Goal: Task Accomplishment & Management: Use online tool/utility

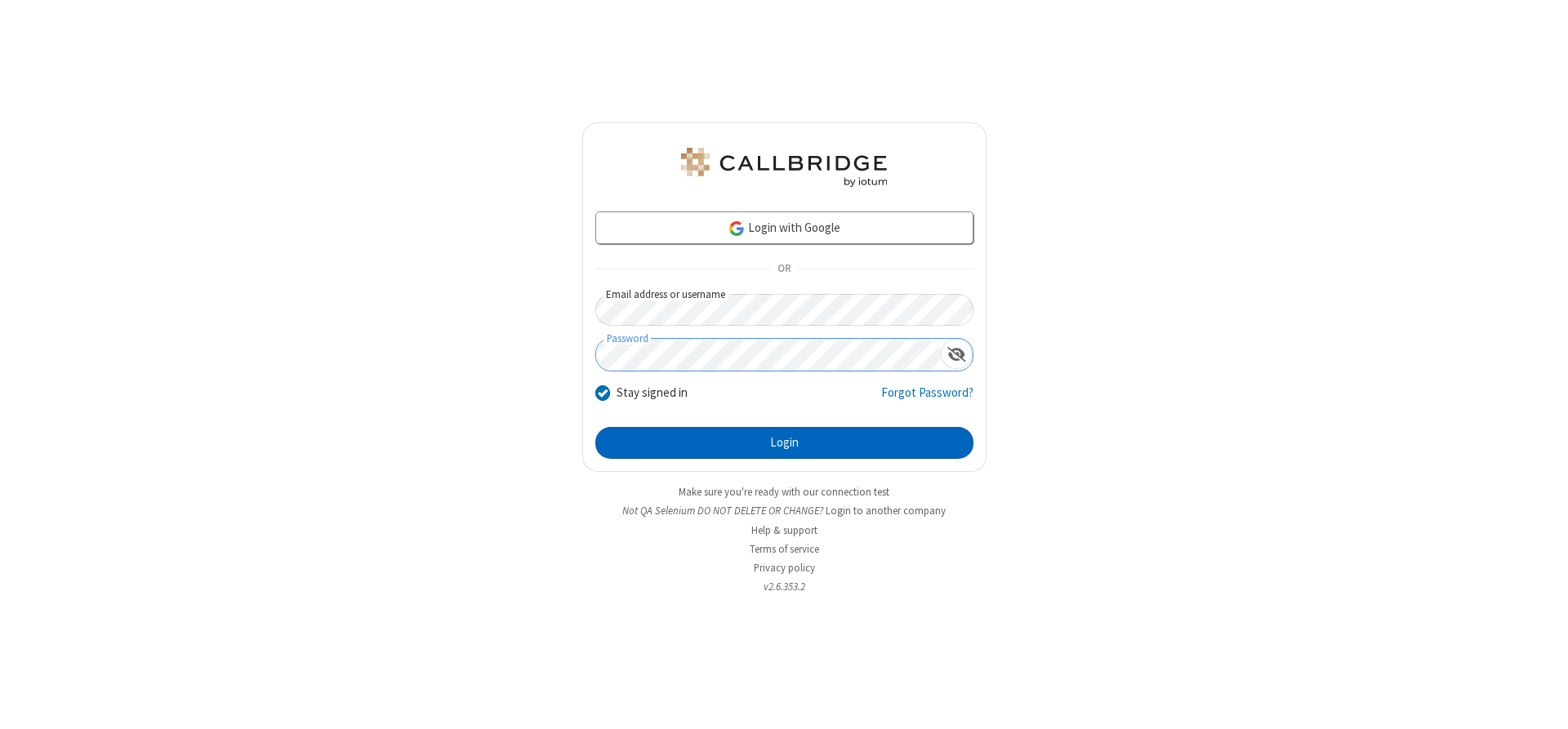
click at [784, 442] on button "Login" at bounding box center [784, 443] width 378 height 32
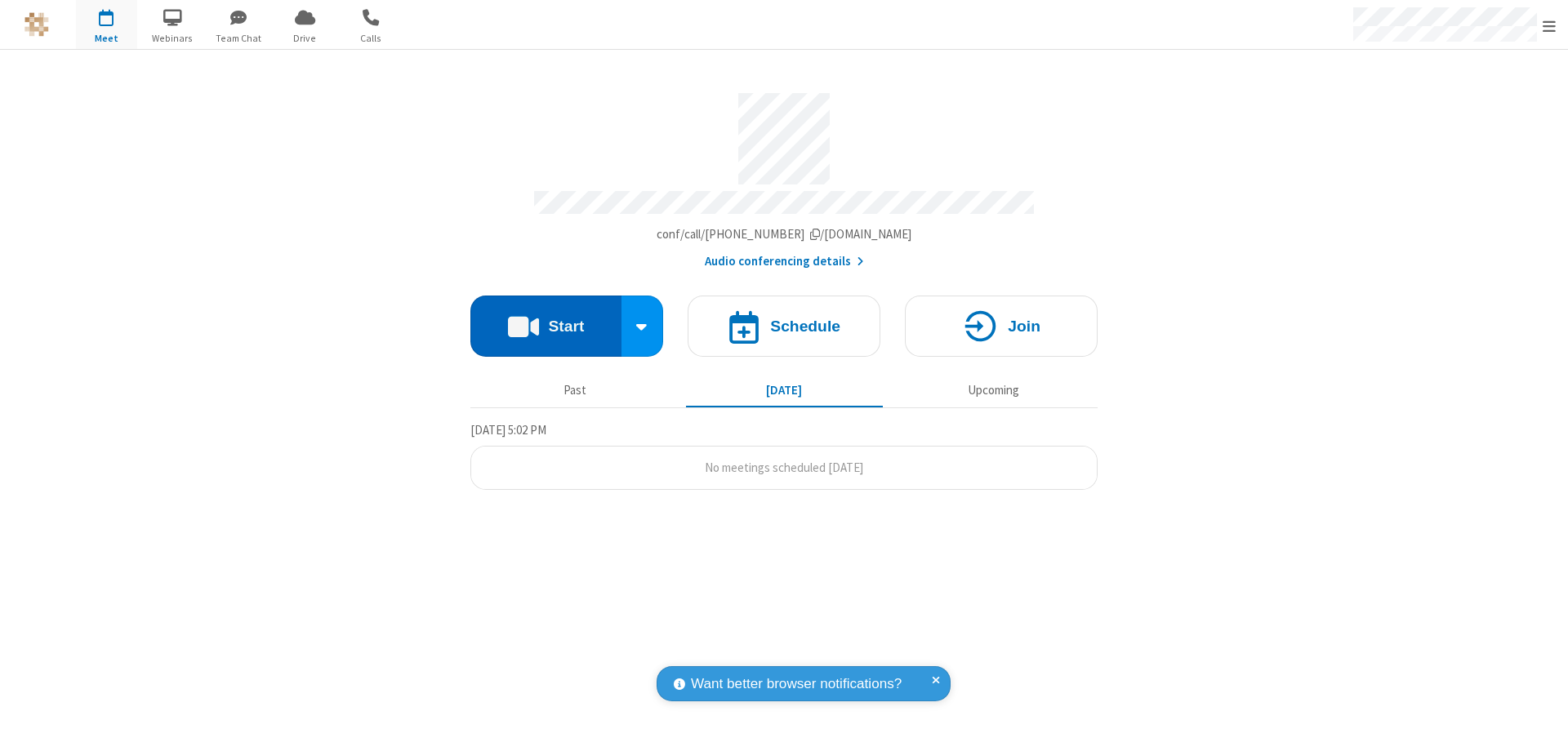
click at [546, 320] on button "Start" at bounding box center [546, 326] width 151 height 61
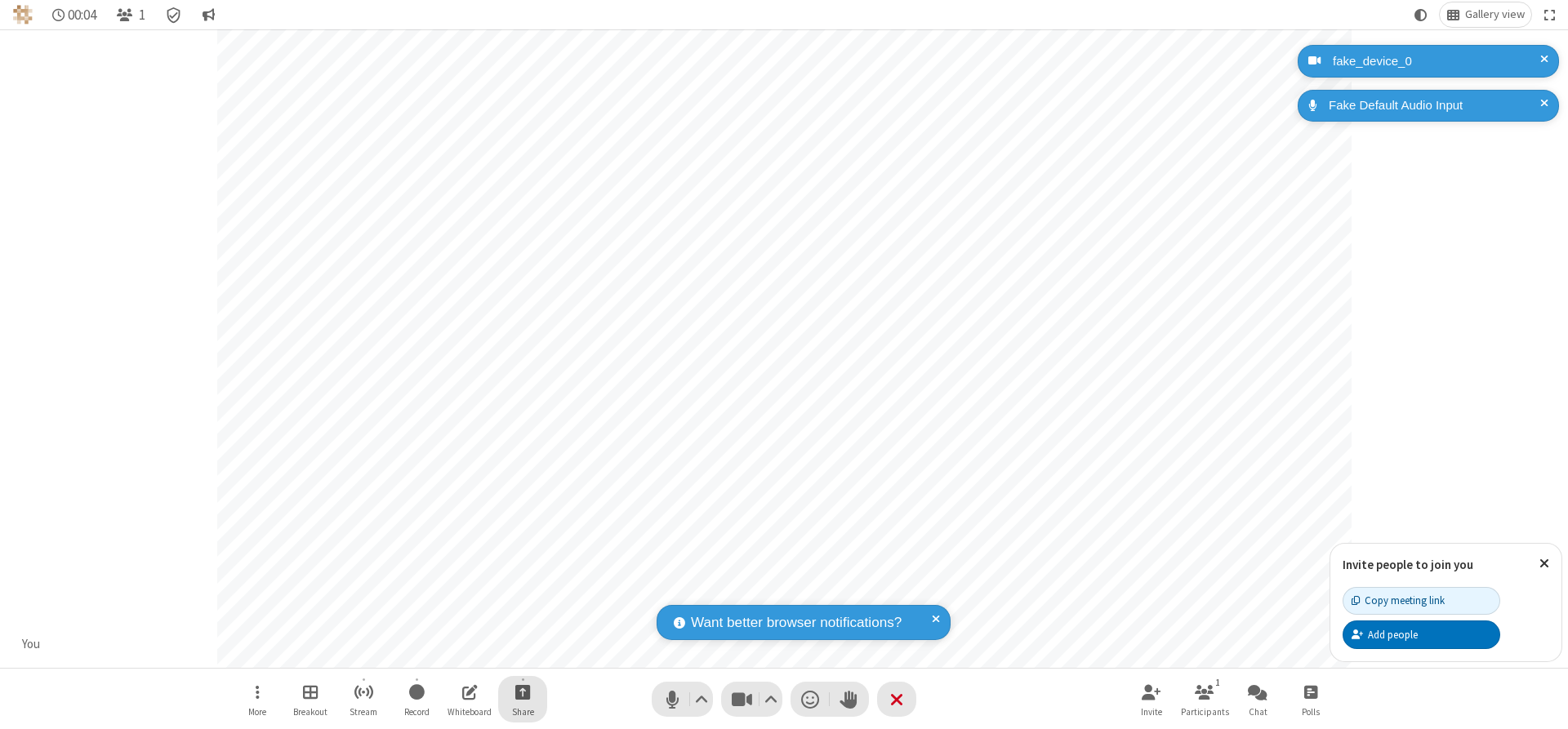
click at [523, 692] on span "Start sharing" at bounding box center [523, 692] width 15 height 20
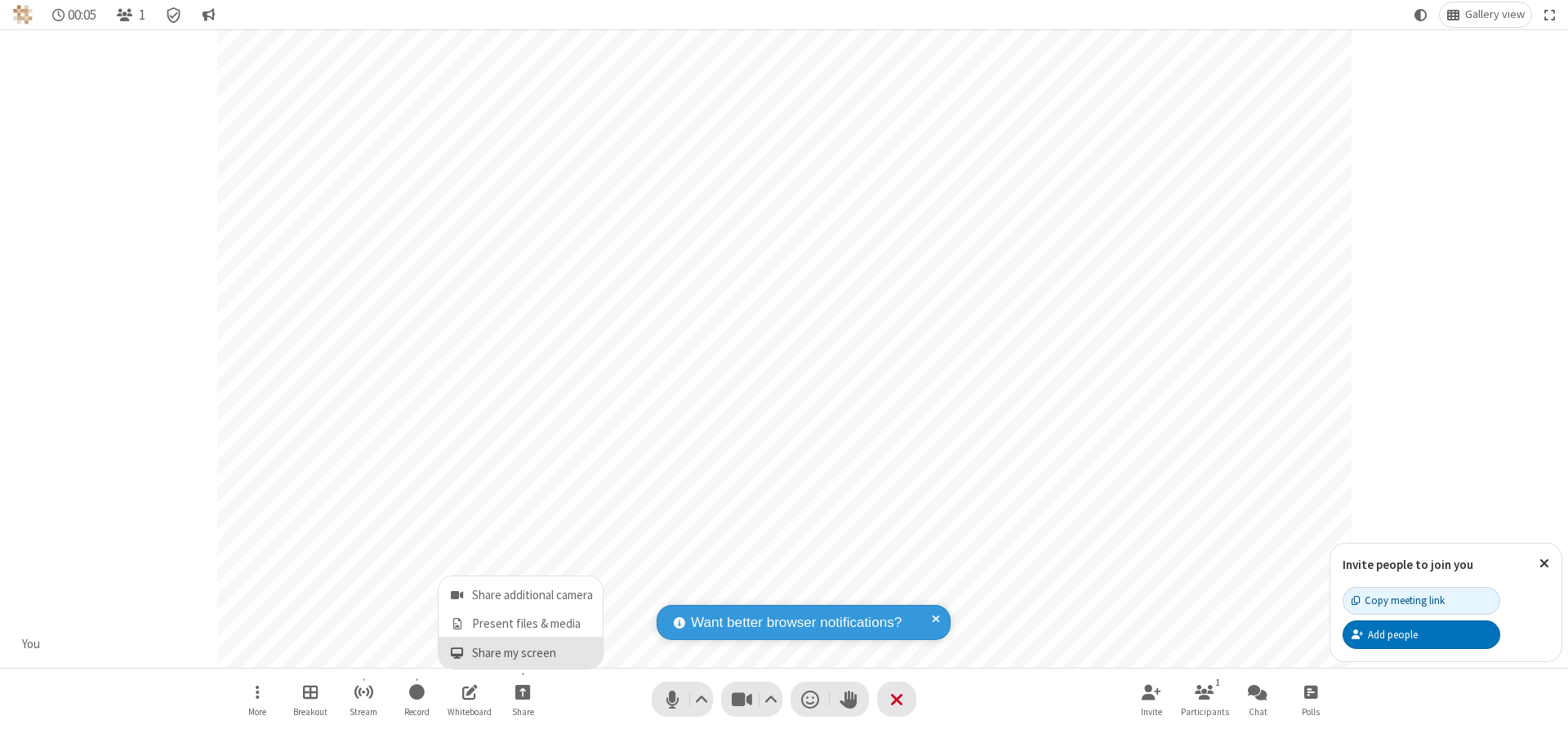
click at [457, 653] on span "Share my screen" at bounding box center [457, 654] width 19 height 14
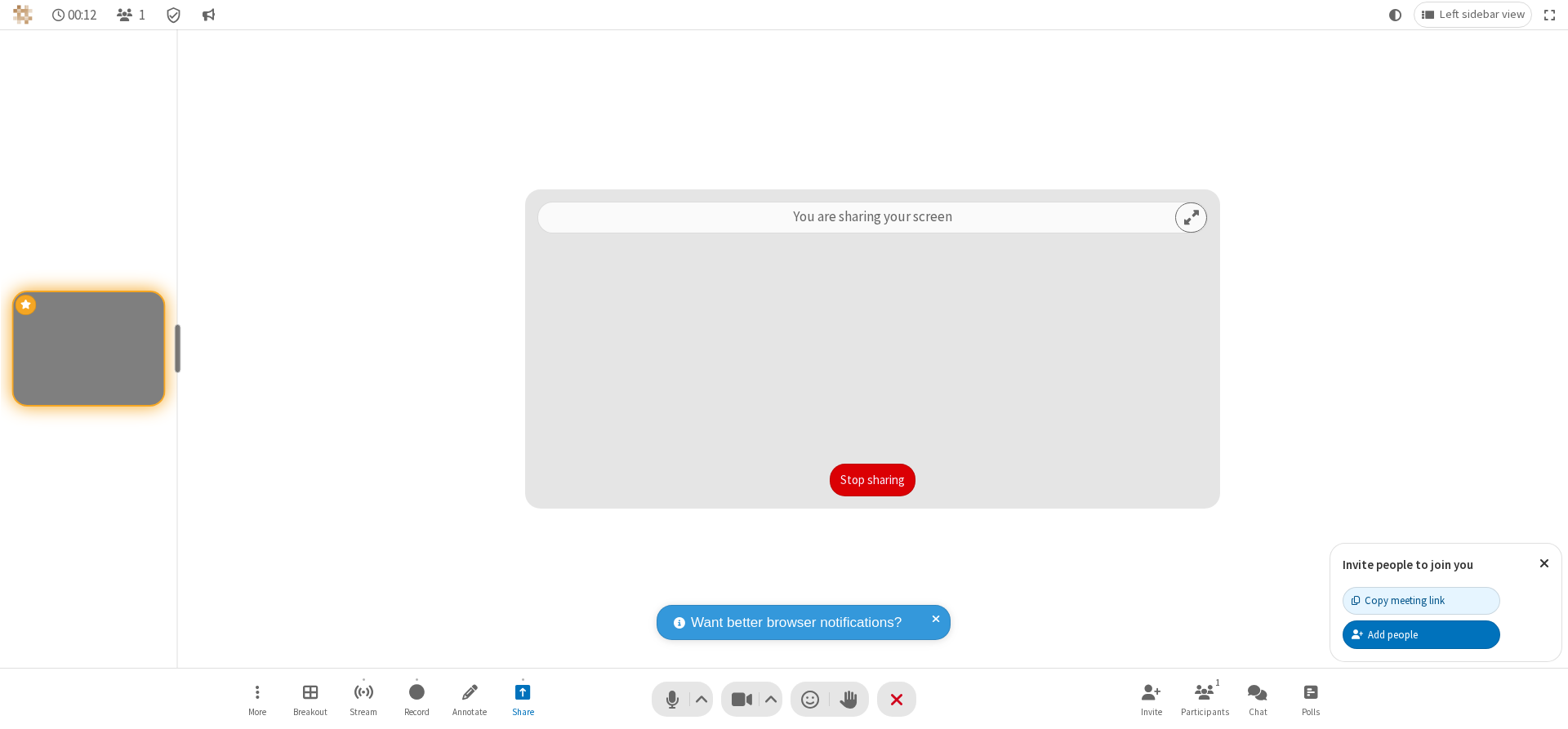
click at [872, 480] on button "Stop sharing" at bounding box center [872, 480] width 86 height 32
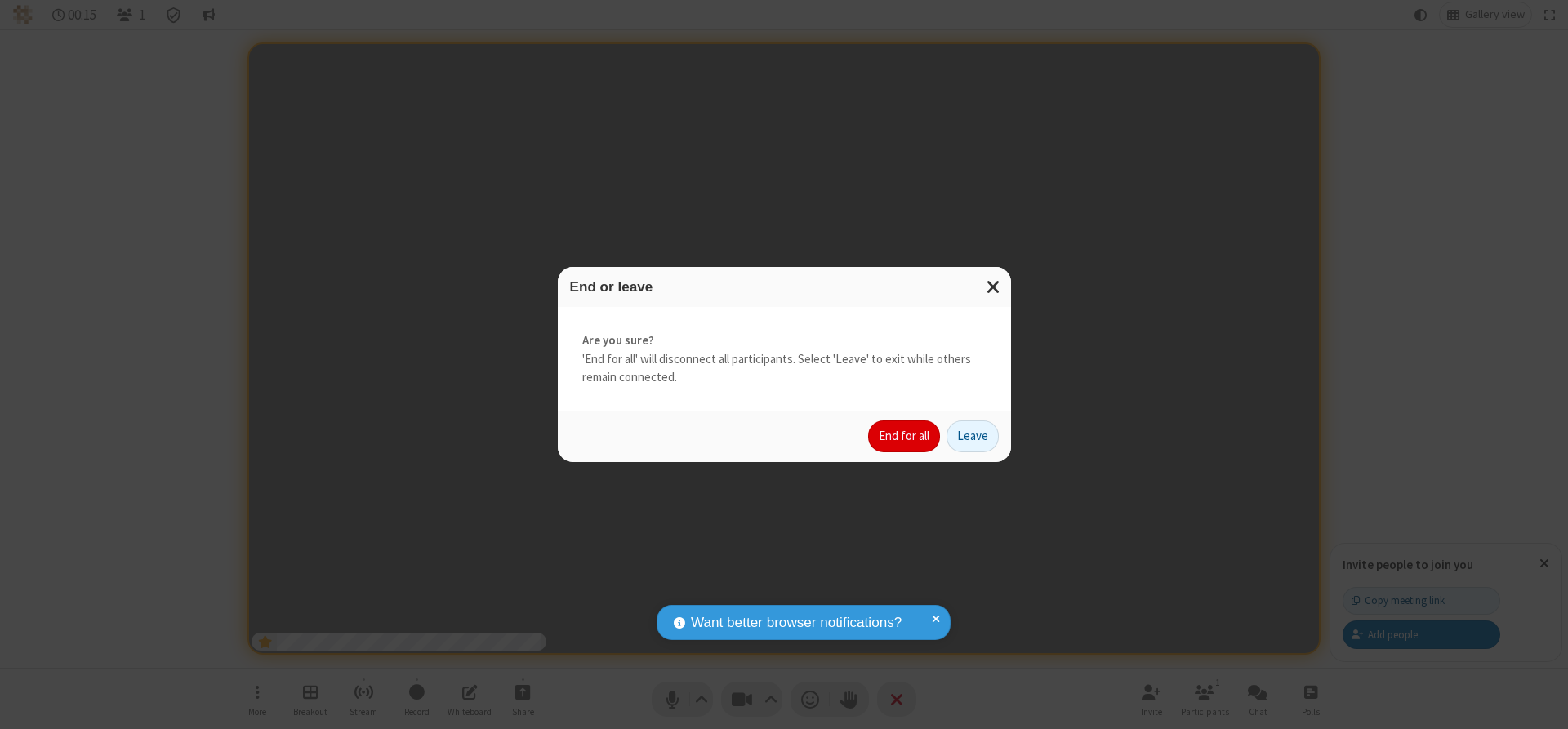
click at [905, 436] on button "End for all" at bounding box center [903, 437] width 72 height 32
